Goal: Transaction & Acquisition: Purchase product/service

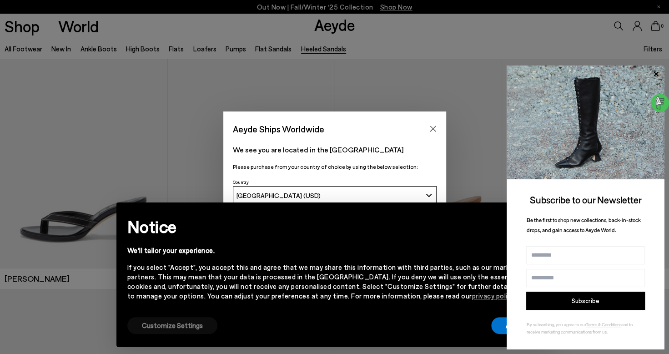
click at [170, 328] on button "Customize Settings" at bounding box center [172, 325] width 90 height 17
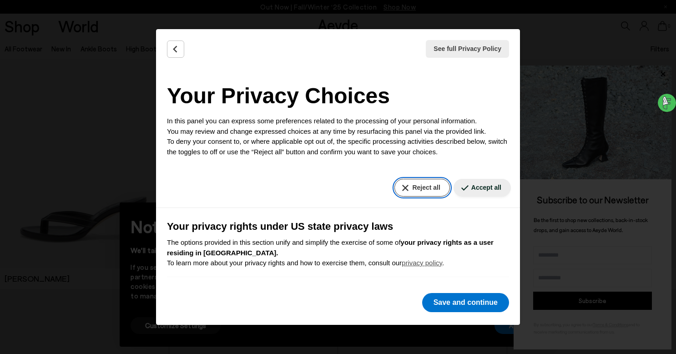
click at [430, 193] on button "Reject all" at bounding box center [421, 188] width 55 height 18
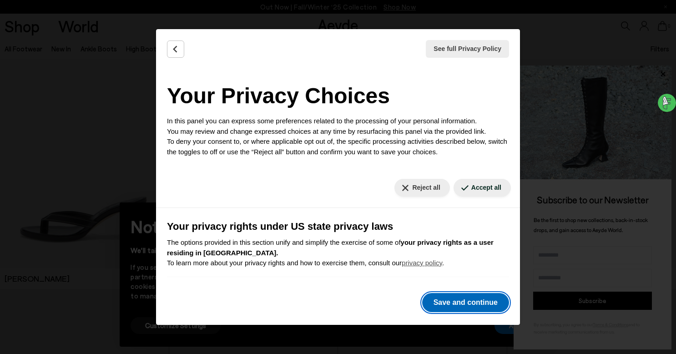
click at [479, 302] on button "Save and continue" at bounding box center [465, 302] width 87 height 19
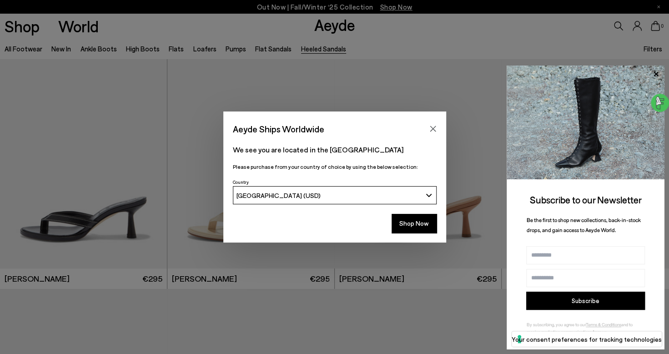
click at [436, 119] on div "Aeyde Ships Worldwide" at bounding box center [334, 123] width 223 height 25
click at [433, 130] on icon "Close" at bounding box center [432, 128] width 7 height 7
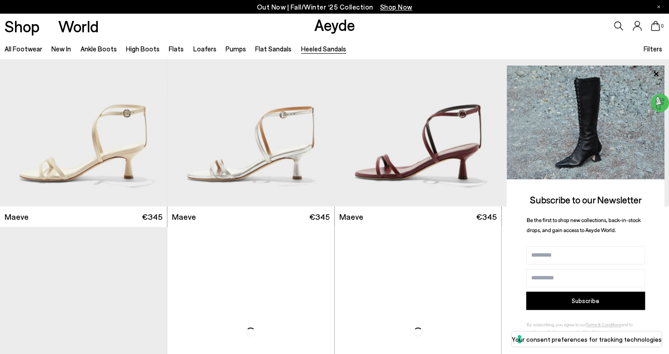
scroll to position [1211, 0]
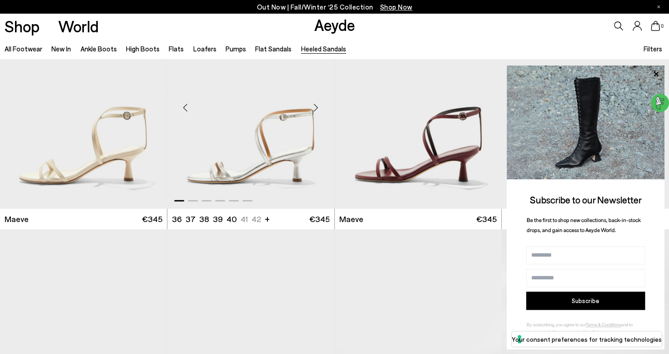
click at [257, 172] on img "1 / 6" at bounding box center [250, 104] width 167 height 210
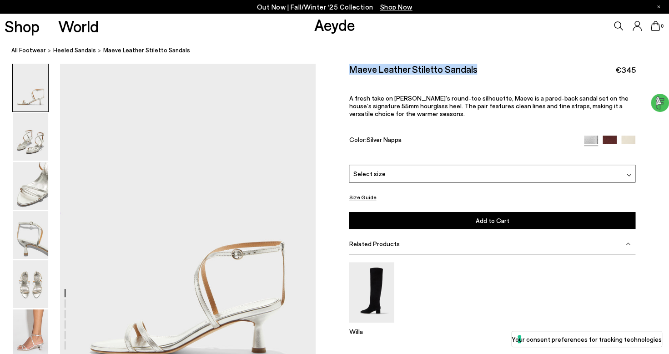
drag, startPoint x: 485, startPoint y: 71, endPoint x: 349, endPoint y: 73, distance: 135.5
click at [349, 73] on div "Maeve Leather Stiletto Sandals €345" at bounding box center [492, 69] width 287 height 12
copy h2 "Maeve Leather Stiletto Sandals"
click at [20, 322] on img at bounding box center [30, 333] width 35 height 48
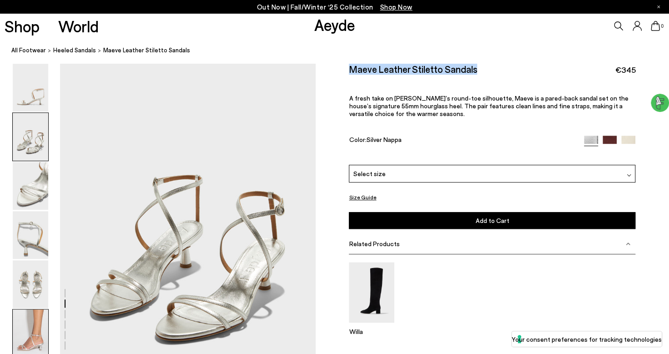
scroll to position [1773, 0]
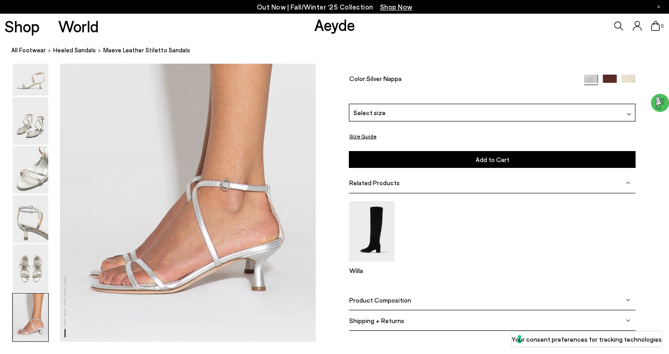
click at [361, 135] on button "Size Guide" at bounding box center [362, 136] width 27 height 11
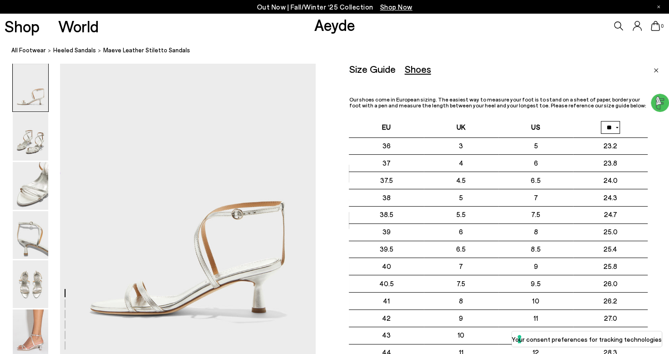
scroll to position [35, 0]
